Goal: Task Accomplishment & Management: Use online tool/utility

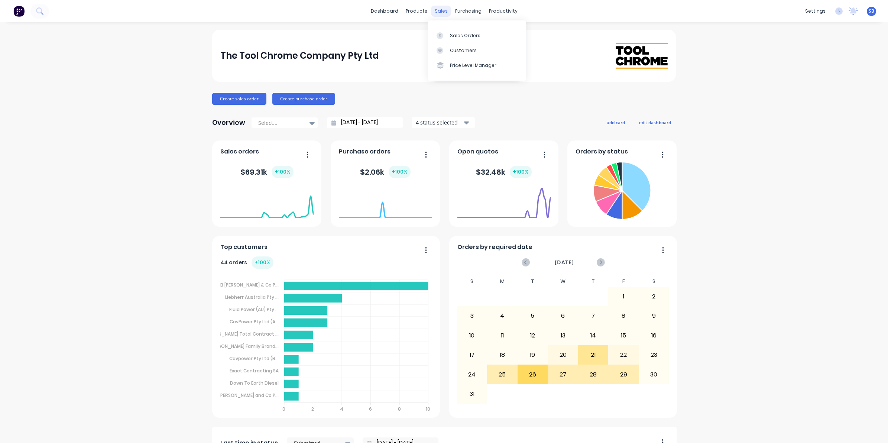
click at [436, 12] on div "sales" at bounding box center [441, 11] width 20 height 11
click at [463, 33] on div "Sales Orders" at bounding box center [465, 35] width 30 height 7
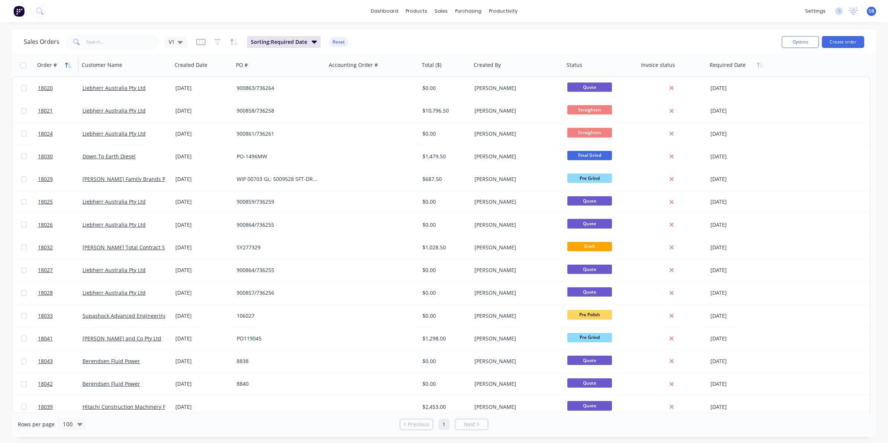
click at [67, 63] on icon "button" at bounding box center [66, 64] width 3 height 5
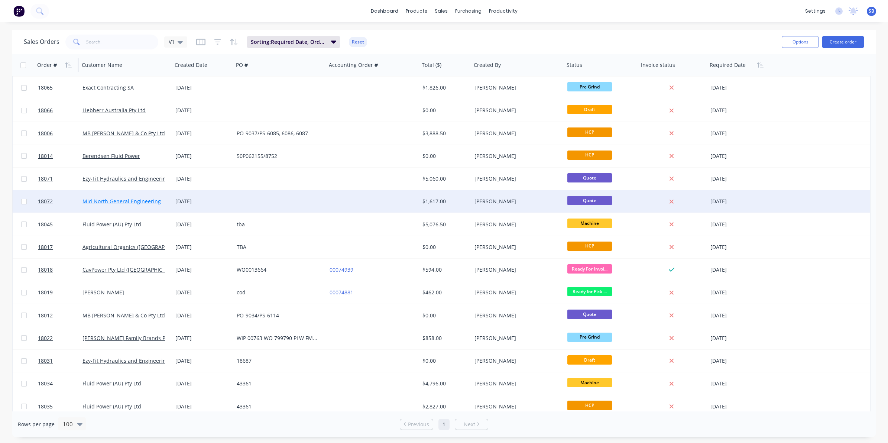
scroll to position [955, 0]
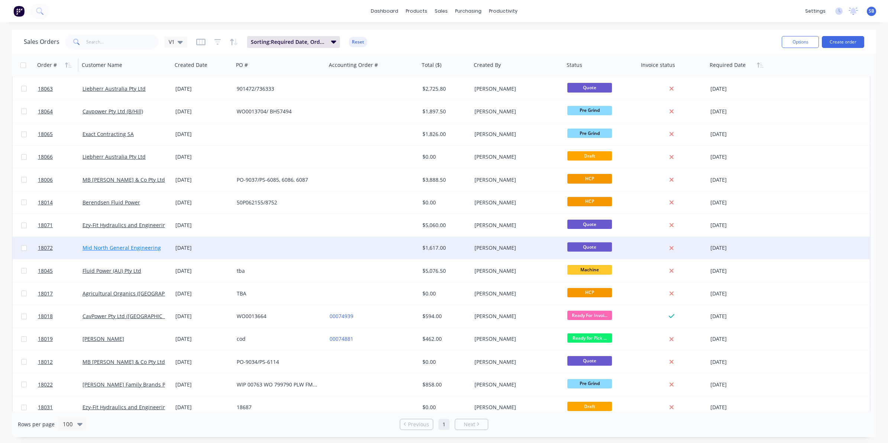
click at [118, 249] on link "Mid North General Engineering" at bounding box center [121, 247] width 78 height 7
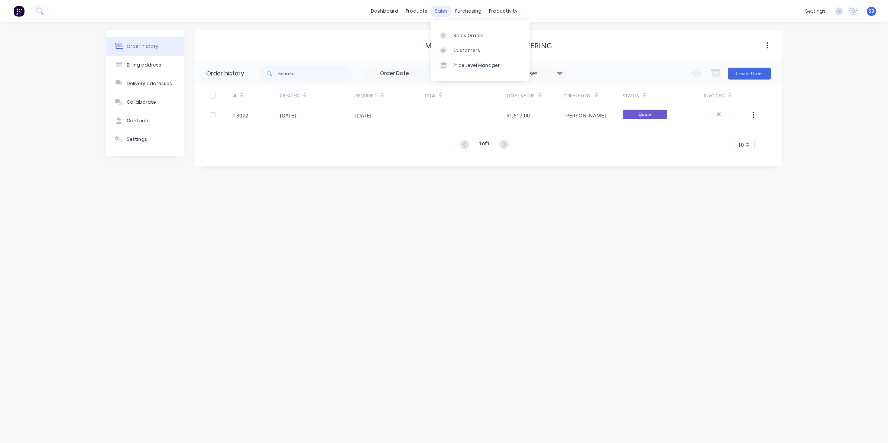
click at [440, 9] on div "sales" at bounding box center [441, 11] width 20 height 11
click at [461, 33] on div "Sales Orders" at bounding box center [468, 35] width 30 height 7
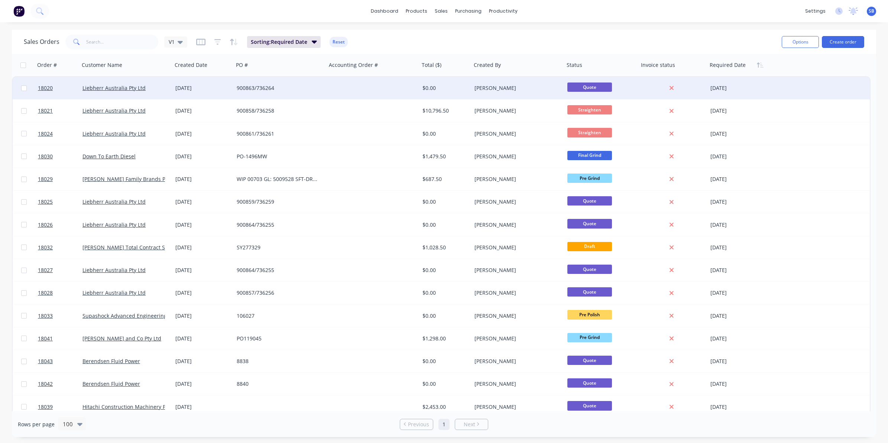
click at [247, 89] on div "900863/736264" at bounding box center [278, 87] width 82 height 7
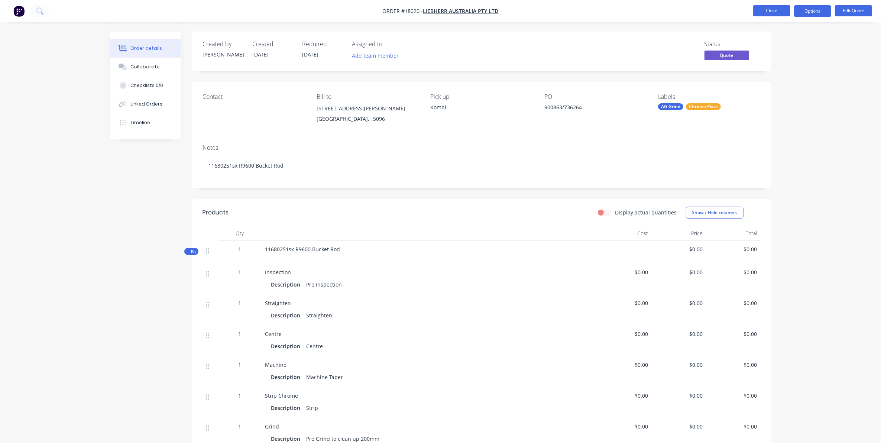
click at [778, 9] on button "Close" at bounding box center [771, 10] width 37 height 11
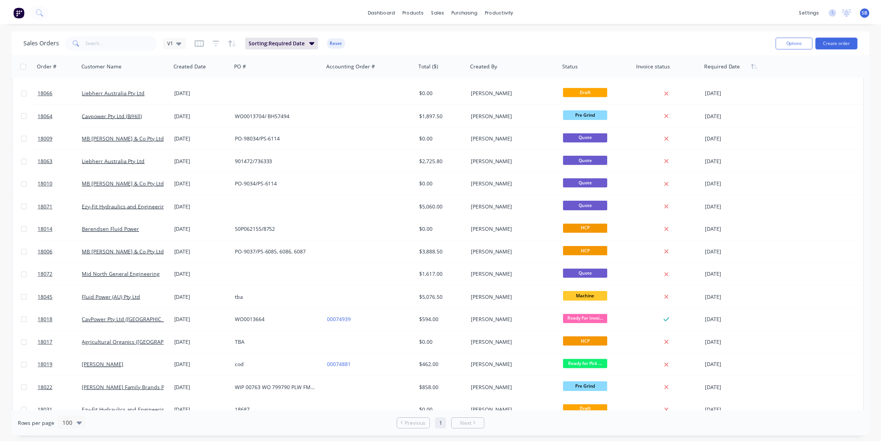
scroll to position [975, 0]
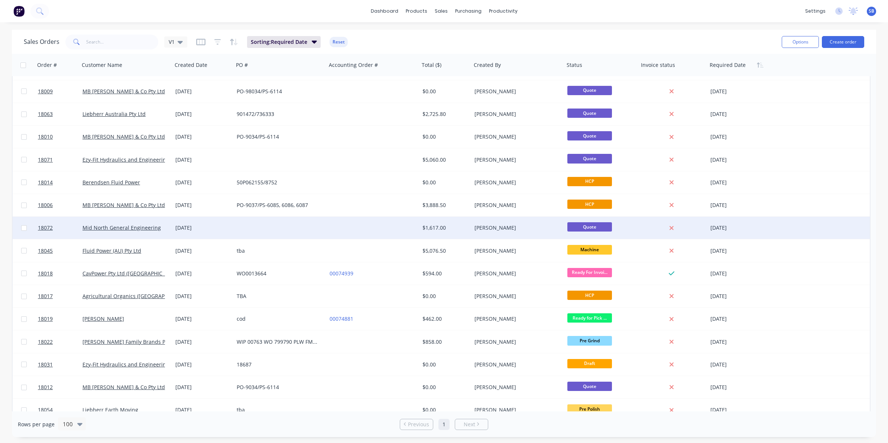
click at [173, 226] on div "[DATE]" at bounding box center [202, 228] width 61 height 22
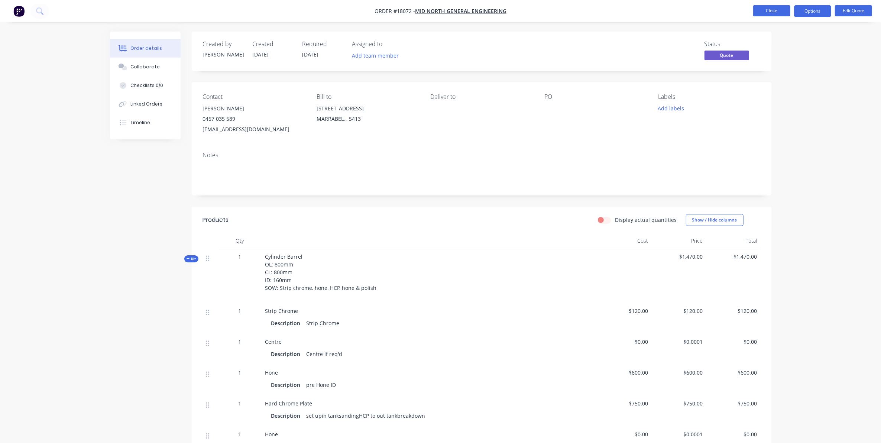
click at [769, 6] on button "Close" at bounding box center [771, 10] width 37 height 11
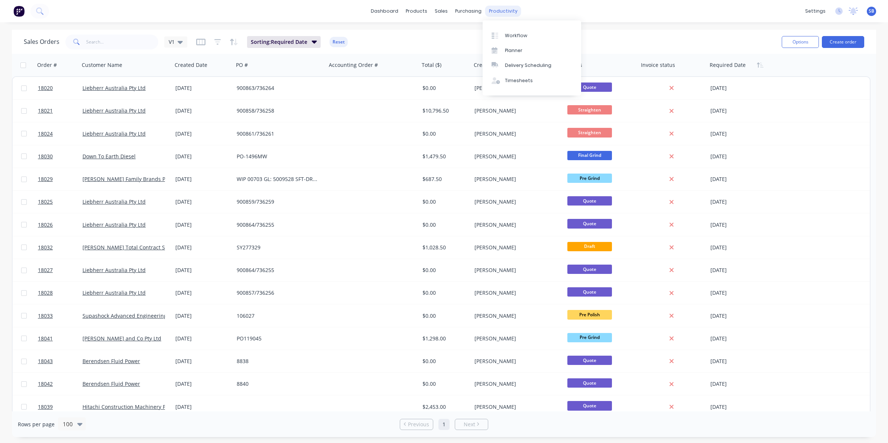
click at [497, 10] on div "productivity" at bounding box center [503, 11] width 36 height 11
click at [519, 34] on div "Workflow" at bounding box center [516, 35] width 22 height 7
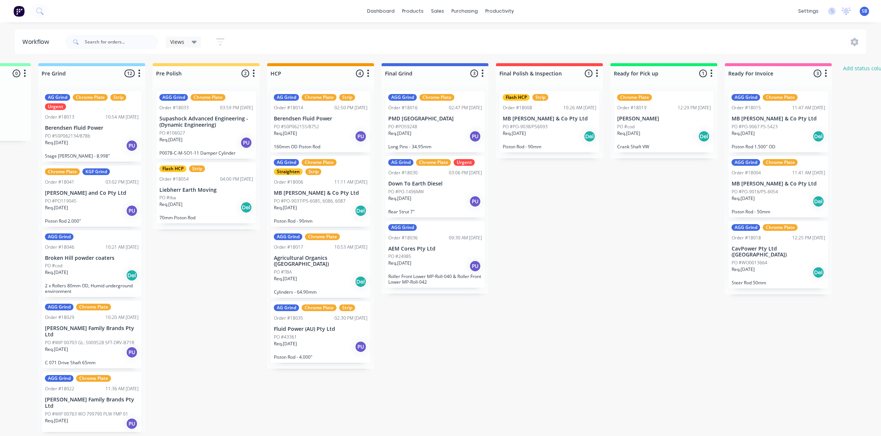
click at [87, 339] on p "PO #WIP 00703 GL: 5009528 SFT-DRV-B71R" at bounding box center [89, 342] width 89 height 7
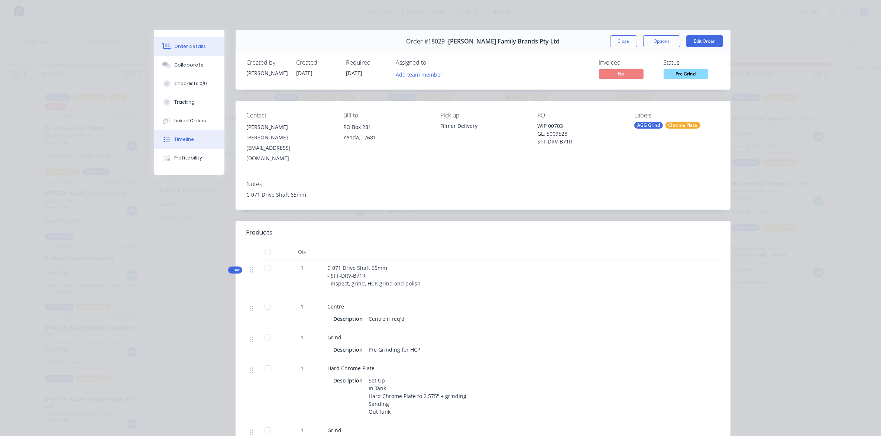
click at [182, 139] on div "Timeline" at bounding box center [184, 139] width 20 height 7
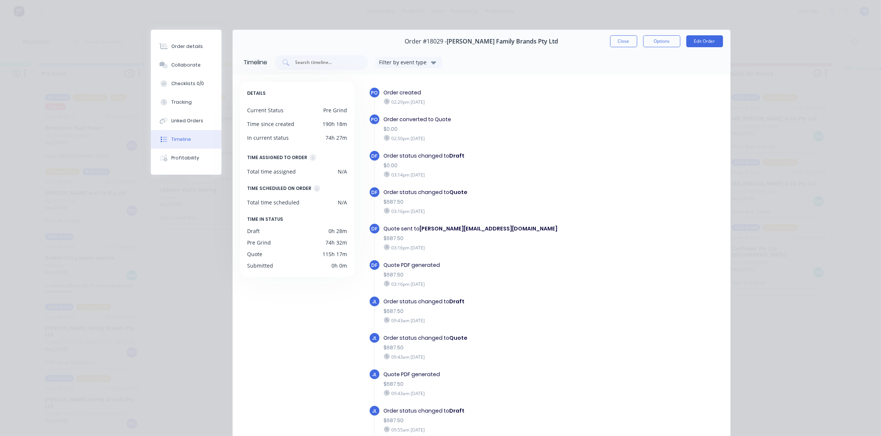
scroll to position [0, 664]
click at [623, 43] on button "Close" at bounding box center [623, 41] width 27 height 12
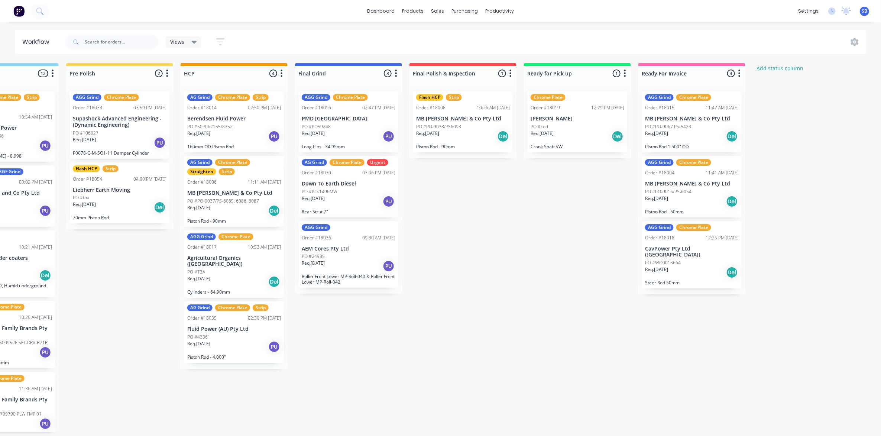
scroll to position [0, 789]
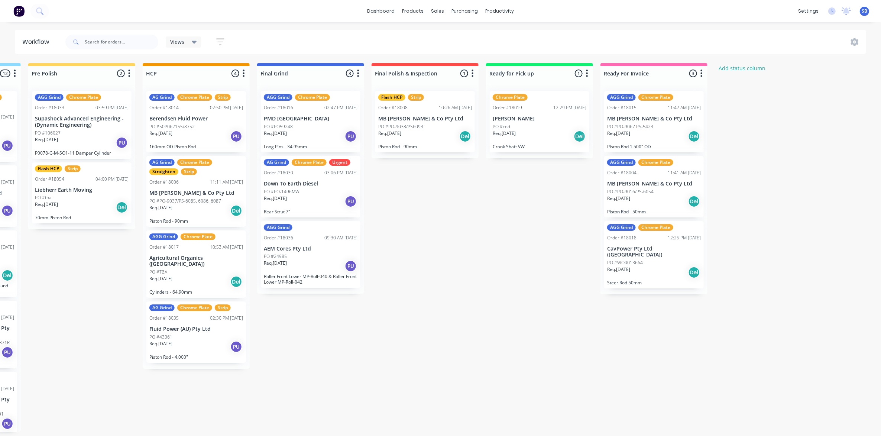
click at [531, 114] on div "Chrome Plate Order #18019 12:29 PM [DATE] [PERSON_NAME] PO #cod Req. [DATE] Del…" at bounding box center [540, 121] width 100 height 61
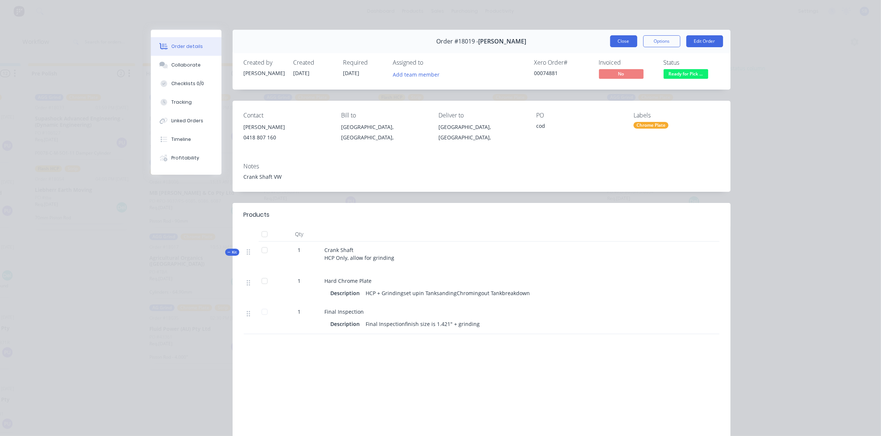
click at [625, 38] on button "Close" at bounding box center [623, 41] width 27 height 12
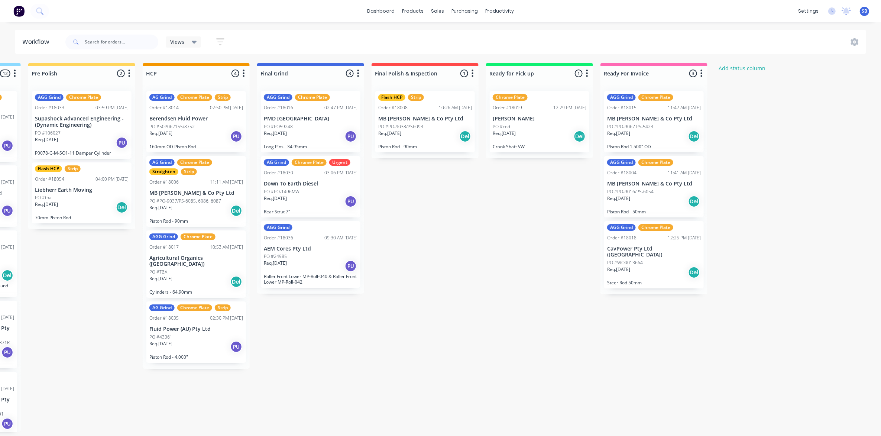
click at [306, 248] on p "AEM Cores Pty Ltd" at bounding box center [311, 249] width 94 height 6
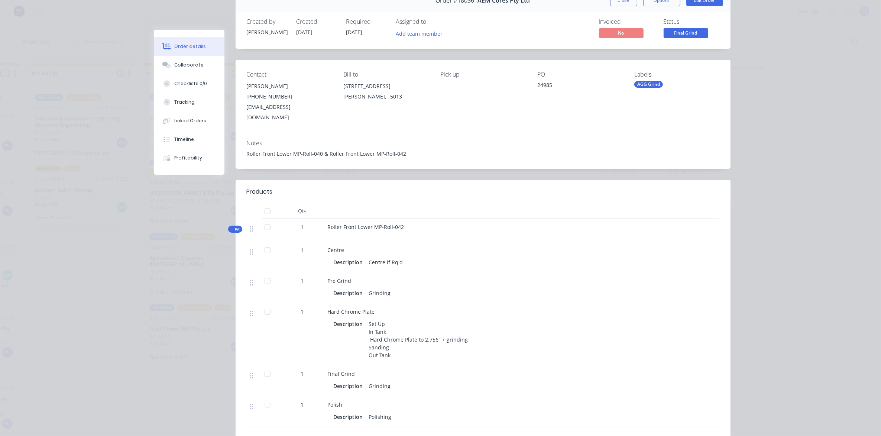
scroll to position [0, 0]
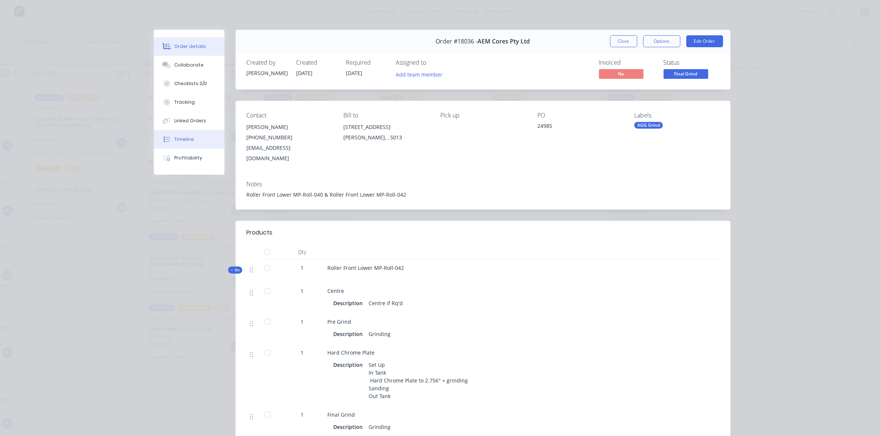
click at [183, 138] on div "Timeline" at bounding box center [184, 139] width 20 height 7
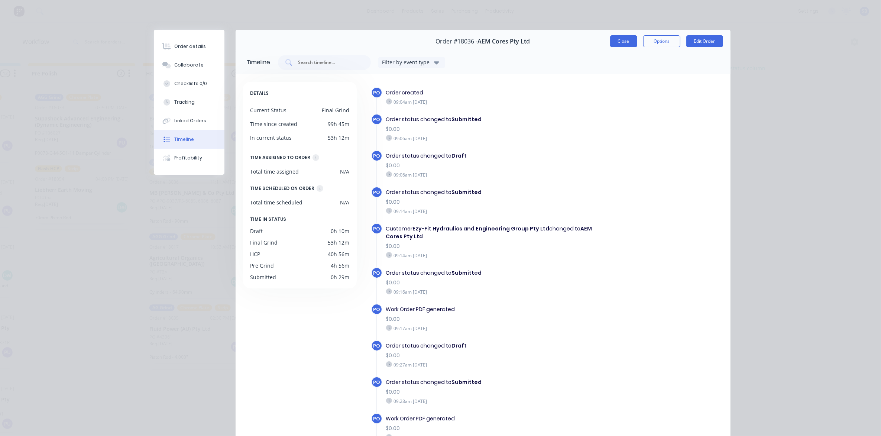
click at [621, 41] on button "Close" at bounding box center [623, 41] width 27 height 12
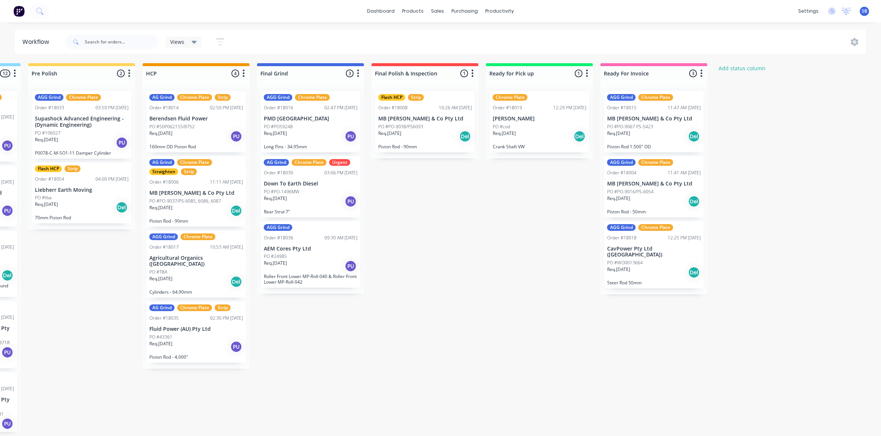
click at [313, 252] on div "AGG Grind Order #18036 09:30 AM [DATE] AEM Cores Pty Ltd PO #24985 Req. [DATE] …" at bounding box center [311, 254] width 100 height 67
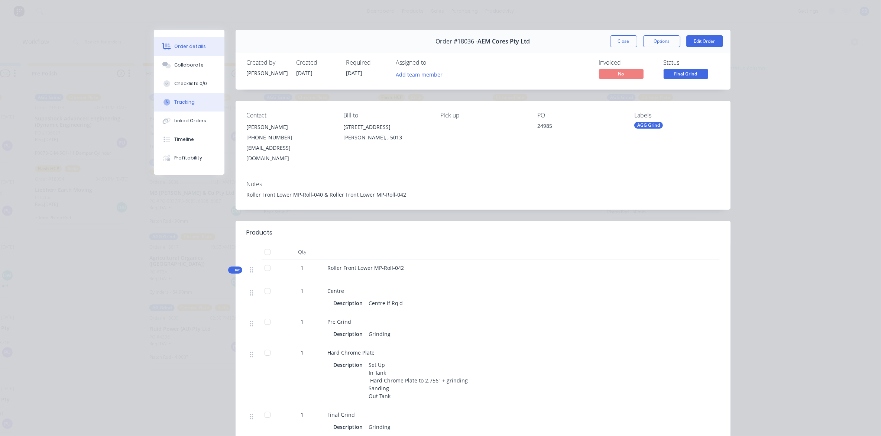
click at [187, 100] on div "Tracking" at bounding box center [184, 102] width 20 height 7
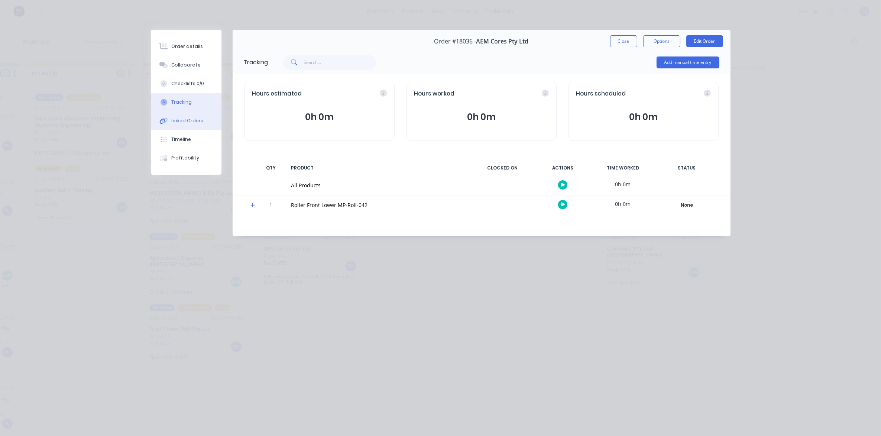
click at [199, 121] on div "Linked Orders" at bounding box center [187, 120] width 32 height 7
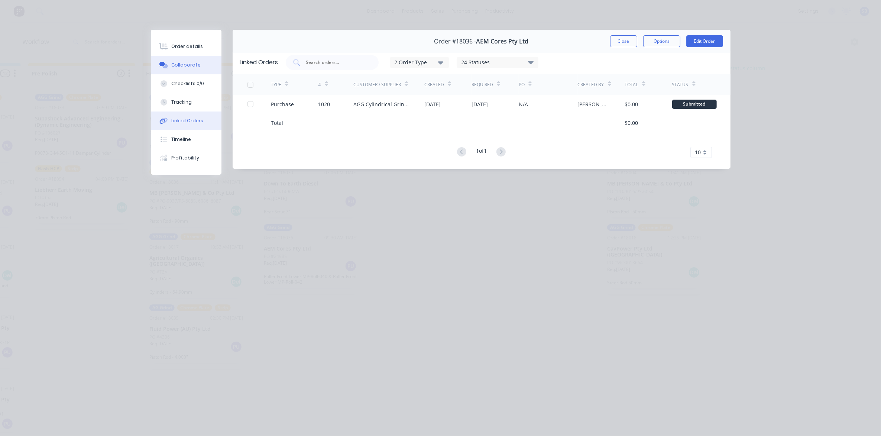
click at [190, 64] on div "Collaborate" at bounding box center [185, 65] width 29 height 7
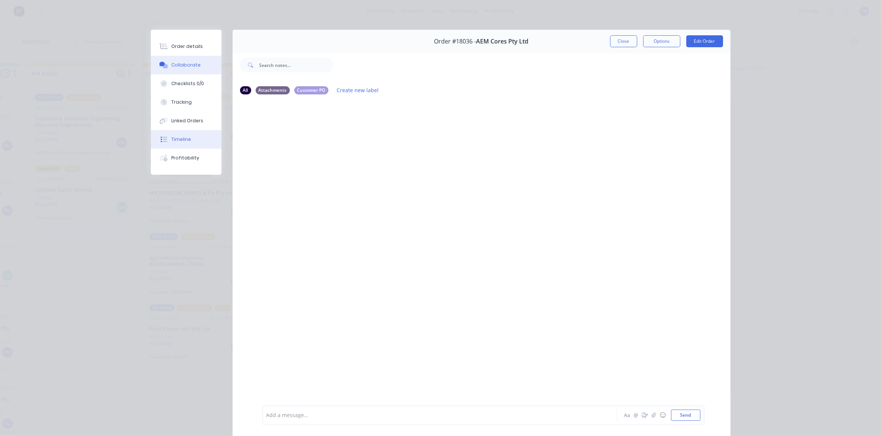
click at [183, 139] on div "Timeline" at bounding box center [181, 139] width 20 height 7
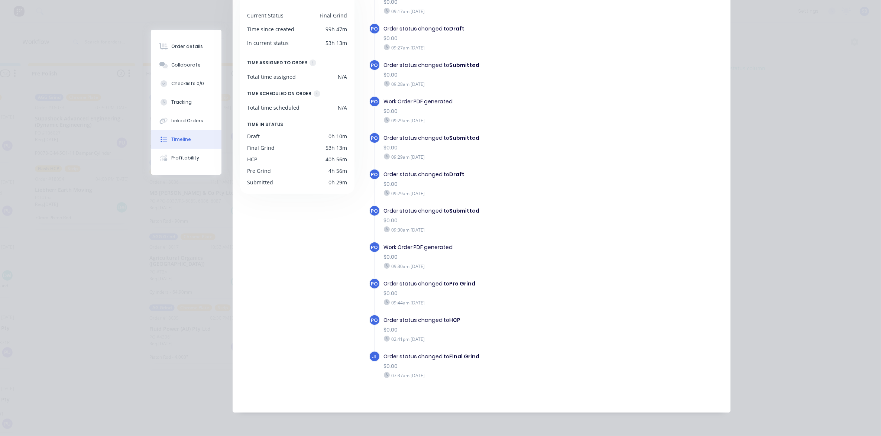
scroll to position [3, 789]
